Goal: Transaction & Acquisition: Book appointment/travel/reservation

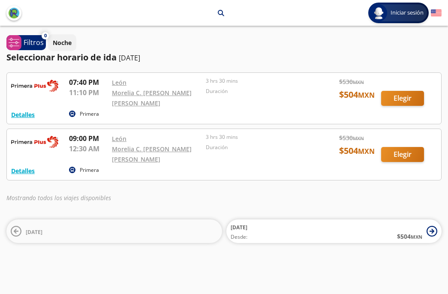
click at [397, 102] on div at bounding box center [224, 98] width 434 height 51
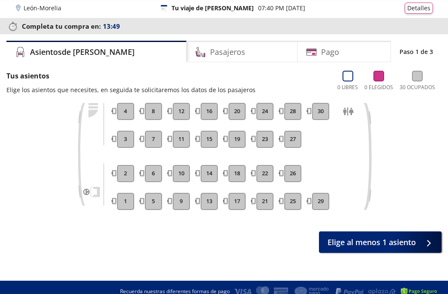
scroll to position [36, 0]
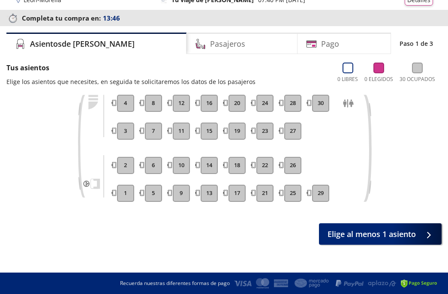
click at [130, 97] on button "4" at bounding box center [125, 103] width 17 height 17
click at [352, 69] on icon at bounding box center [348, 68] width 11 height 11
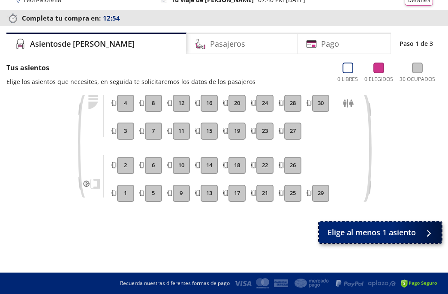
click at [338, 240] on button "Elige al menos 1 asiento" at bounding box center [380, 232] width 123 height 21
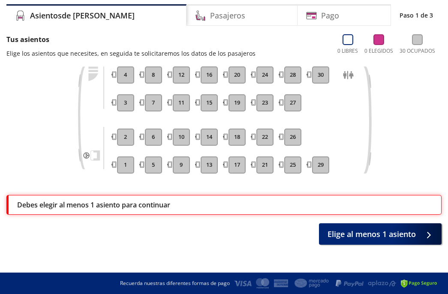
click at [127, 108] on button "3" at bounding box center [125, 102] width 17 height 17
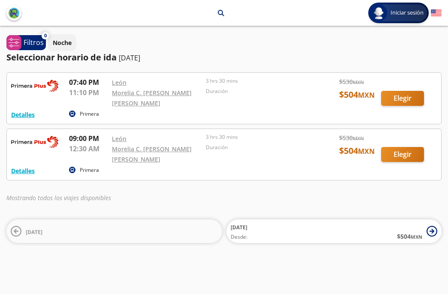
click at [258, 104] on div at bounding box center [224, 98] width 434 height 51
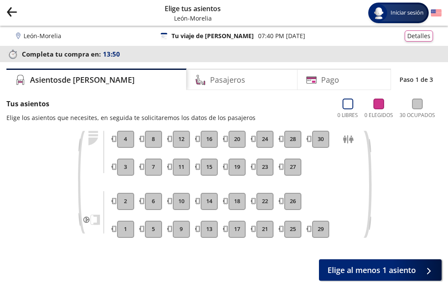
click at [126, 140] on button "4" at bounding box center [125, 139] width 17 height 17
click at [124, 170] on button "3" at bounding box center [125, 167] width 17 height 17
click at [15, 10] on icon "Group 9 Created with Sketch." at bounding box center [11, 11] width 11 height 11
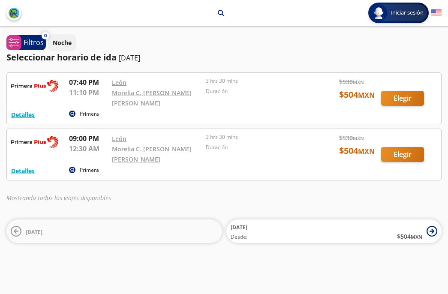
click at [170, 167] on div at bounding box center [224, 154] width 434 height 51
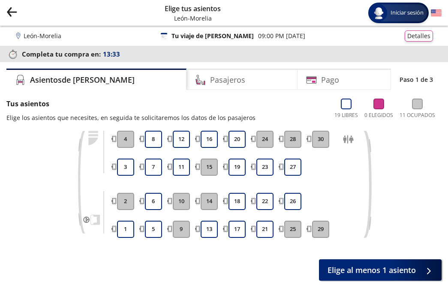
click at [9, 12] on icon "back" at bounding box center [12, 12] width 9 height 0
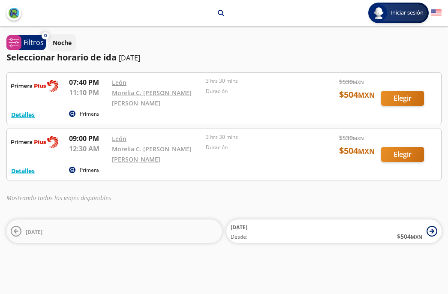
click at [24, 109] on div "Detalles" at bounding box center [23, 114] width 24 height 10
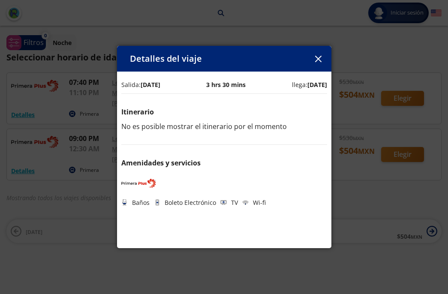
click at [316, 60] on icon "button" at bounding box center [318, 59] width 6 height 6
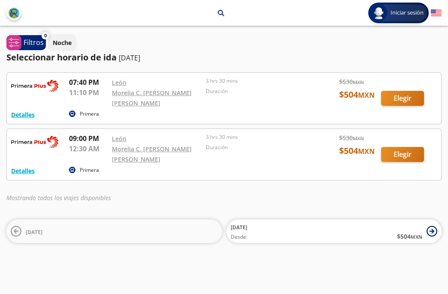
click at [215, 96] on div at bounding box center [224, 98] width 434 height 51
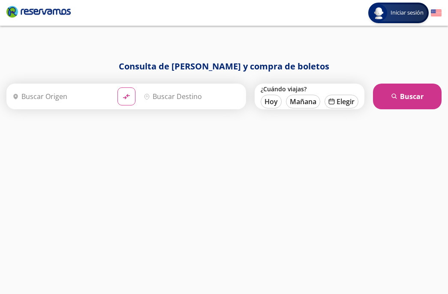
click at [94, 91] on input "Origen" at bounding box center [60, 96] width 102 height 21
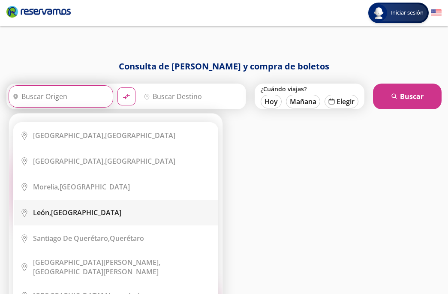
click at [91, 209] on div "[GEOGRAPHIC_DATA], [GEOGRAPHIC_DATA]" at bounding box center [77, 212] width 88 height 9
type input "[GEOGRAPHIC_DATA], [GEOGRAPHIC_DATA]"
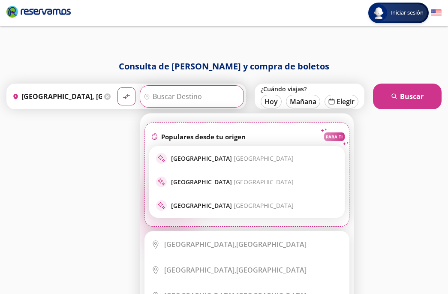
click at [175, 102] on input "Destino" at bounding box center [191, 96] width 102 height 21
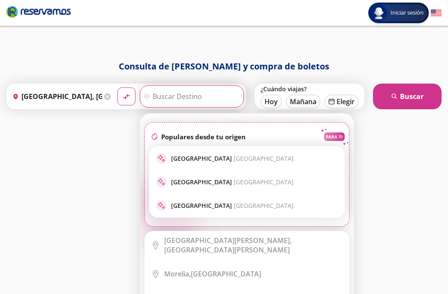
scroll to position [144, 0]
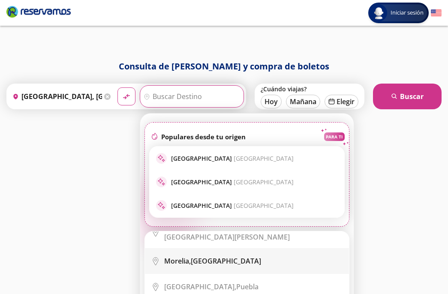
click at [183, 258] on b "Morelia," at bounding box center [177, 260] width 27 height 9
type input "[GEOGRAPHIC_DATA], [GEOGRAPHIC_DATA]"
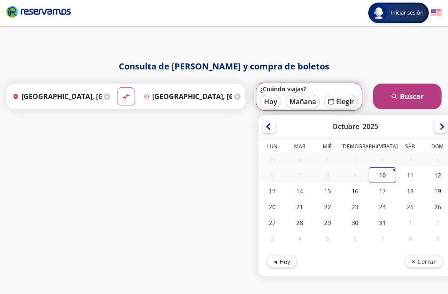
click at [404, 101] on button "search [GEOGRAPHIC_DATA]" at bounding box center [407, 97] width 69 height 26
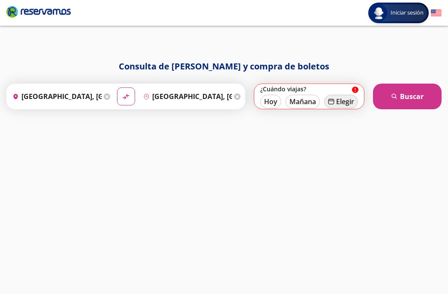
click at [350, 100] on button "calendar [GEOGRAPHIC_DATA]" at bounding box center [341, 102] width 34 height 14
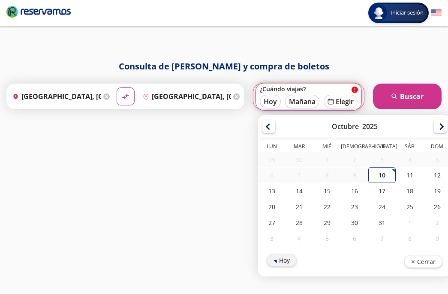
click at [286, 259] on button "Hoy" at bounding box center [282, 260] width 30 height 13
type input "[DATE]"
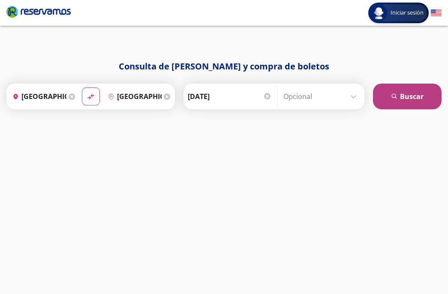
click at [404, 91] on button "search [GEOGRAPHIC_DATA]" at bounding box center [407, 97] width 69 height 26
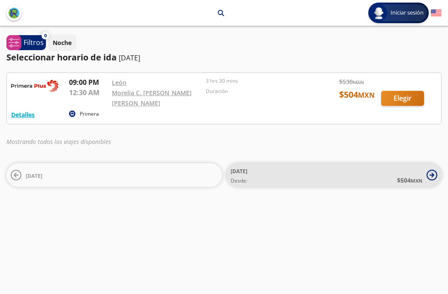
click at [430, 177] on icon at bounding box center [432, 175] width 11 height 11
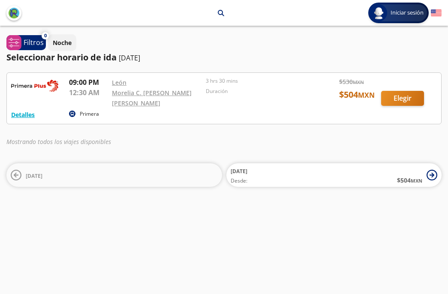
click at [201, 116] on div at bounding box center [224, 98] width 434 height 51
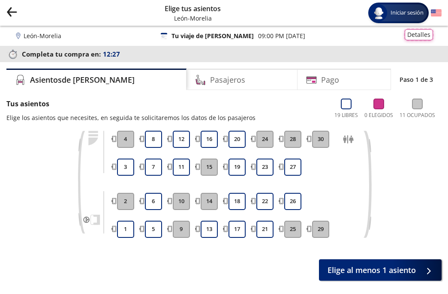
click at [416, 34] on button "Detalles" at bounding box center [419, 34] width 28 height 11
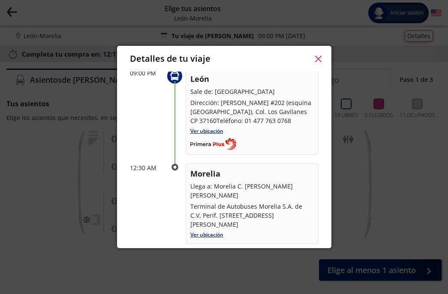
scroll to position [135, 0]
